Goal: Communication & Community: Share content

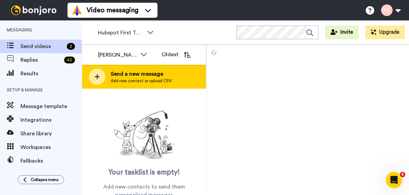
click at [120, 75] on span "Send a new message" at bounding box center [141, 74] width 61 height 8
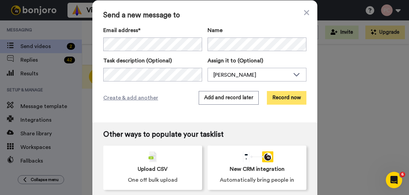
click at [284, 95] on button "Record now" at bounding box center [287, 98] width 40 height 14
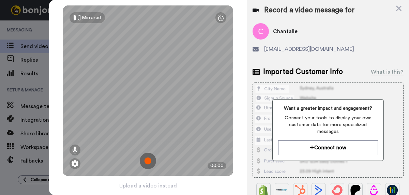
click at [148, 159] on img at bounding box center [148, 161] width 16 height 16
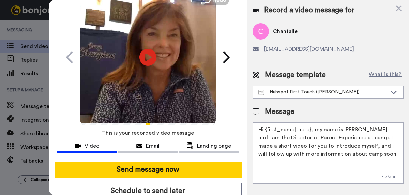
scroll to position [35, 0]
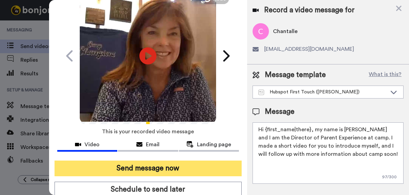
click at [147, 168] on button "Send message now" at bounding box center [148, 168] width 187 height 16
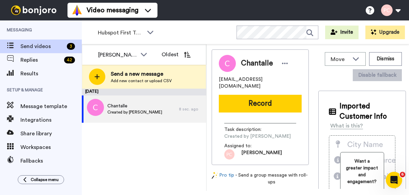
scroll to position [0, 0]
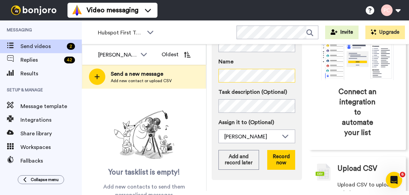
scroll to position [87, 0]
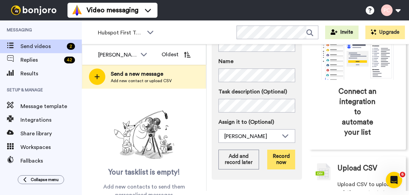
click at [281, 159] on button "Record now" at bounding box center [281, 160] width 28 height 20
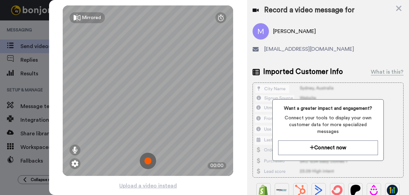
click at [150, 162] on img at bounding box center [148, 161] width 16 height 16
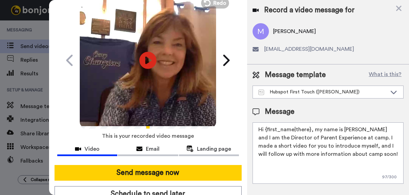
scroll to position [34, 0]
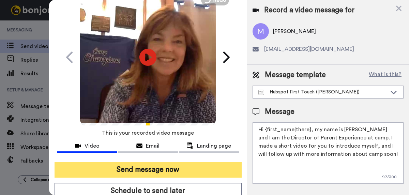
click at [150, 169] on button "Send message now" at bounding box center [148, 170] width 187 height 16
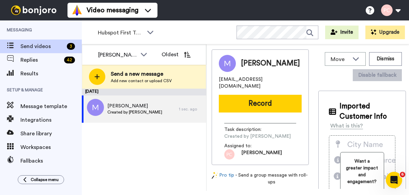
scroll to position [0, 0]
